Goal: Information Seeking & Learning: Learn about a topic

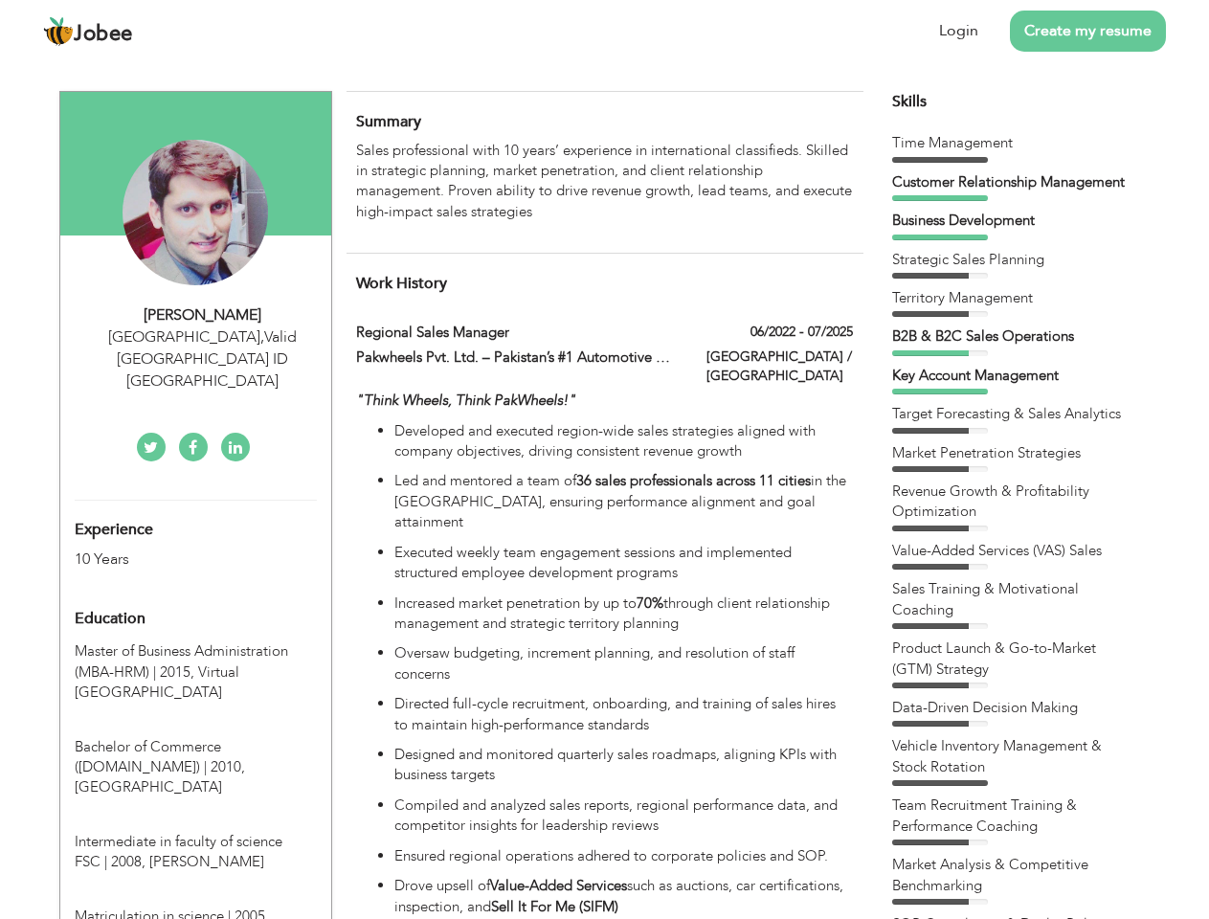
click at [195, 336] on div "[GEOGRAPHIC_DATA] , Valid [GEOGRAPHIC_DATA] ID [GEOGRAPHIC_DATA]" at bounding box center [203, 359] width 257 height 66
click at [203, 315] on div "[PERSON_NAME]" at bounding box center [203, 315] width 257 height 22
click at [203, 337] on div "[GEOGRAPHIC_DATA] , Valid [GEOGRAPHIC_DATA] ID [GEOGRAPHIC_DATA]" at bounding box center [203, 359] width 257 height 66
click at [195, 501] on div "Experience 10 Years" at bounding box center [173, 535] width 226 height 69
click at [173, 549] on div "10 Years" at bounding box center [173, 560] width 197 height 22
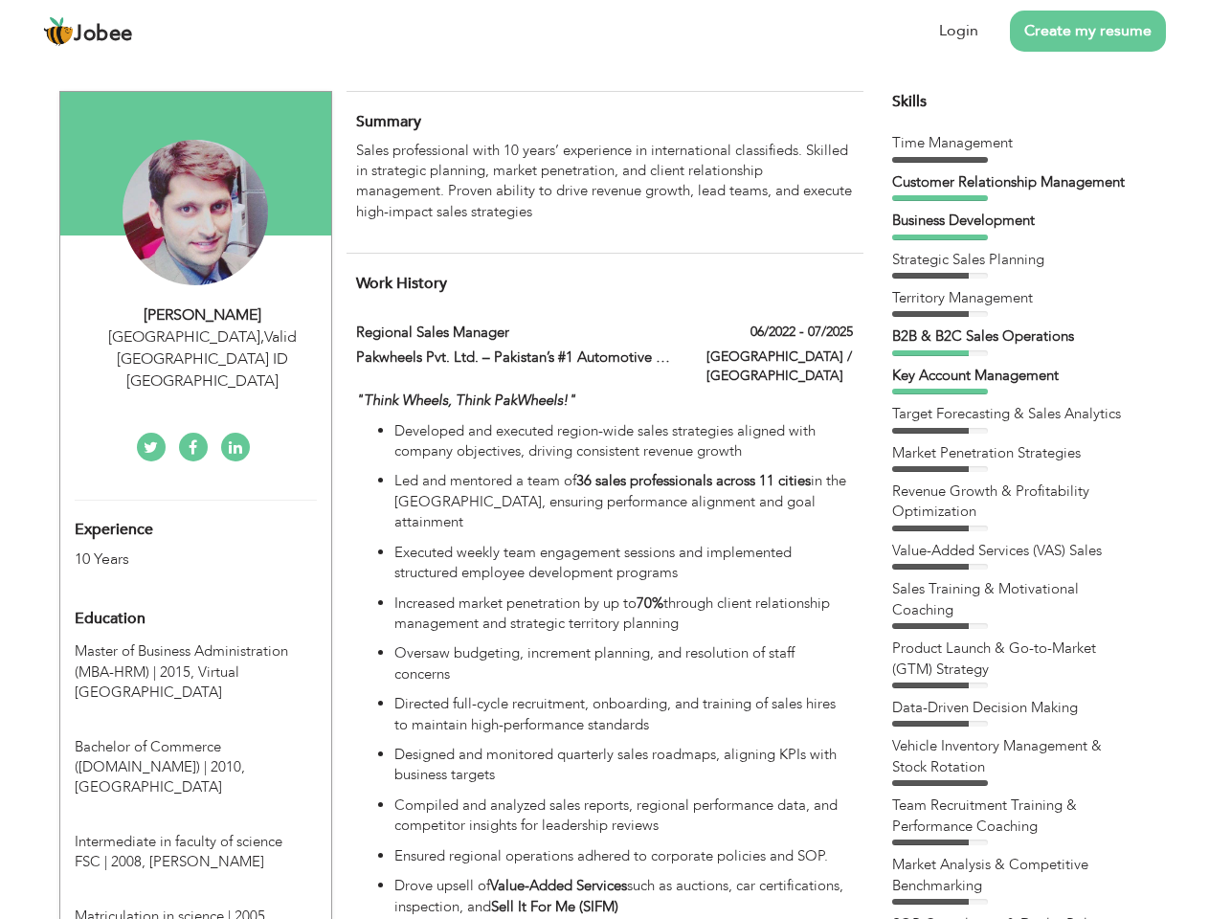
click at [195, 599] on div "Education" at bounding box center [173, 618] width 226 height 38
click at [195, 641] on span "Master of Business Administration (MBA-HRM) | 2015," at bounding box center [181, 660] width 213 height 39
click at [195, 737] on span "Bachelor of Commerce ([DOMAIN_NAME]) | 2010," at bounding box center [160, 756] width 170 height 39
click at [195, 832] on span "Intermediate in faculty of science FSC | 2008," at bounding box center [179, 851] width 208 height 39
click at [195, 907] on span "Matriculation in science | 2005," at bounding box center [172, 916] width 194 height 19
